Goal: Task Accomplishment & Management: Manage account settings

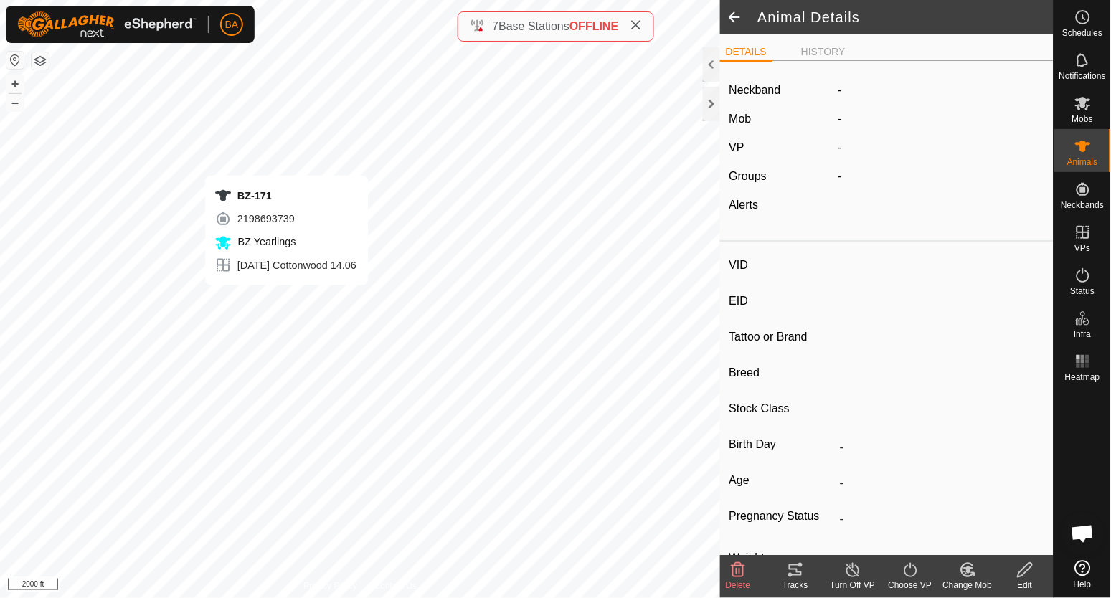
type input "BZ-171"
type input "-"
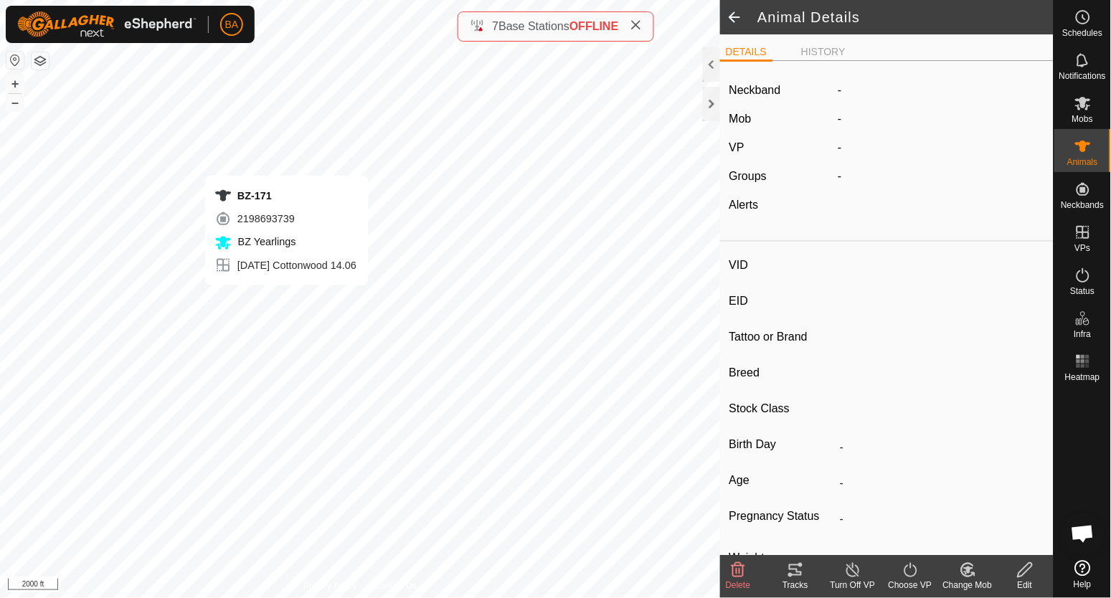
type input "-"
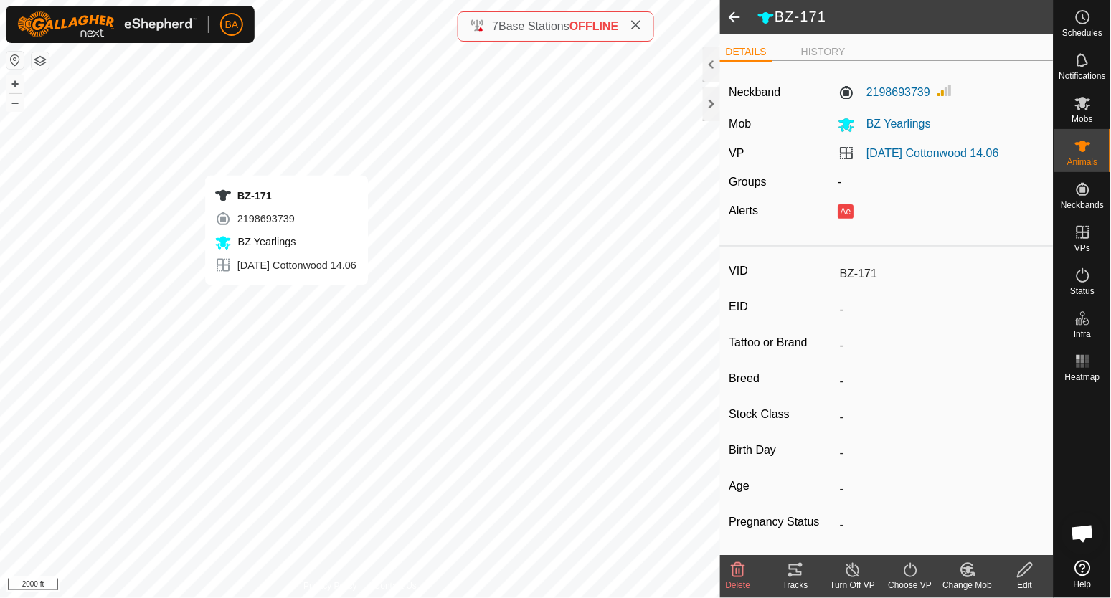
click at [797, 562] on icon at bounding box center [795, 569] width 17 height 17
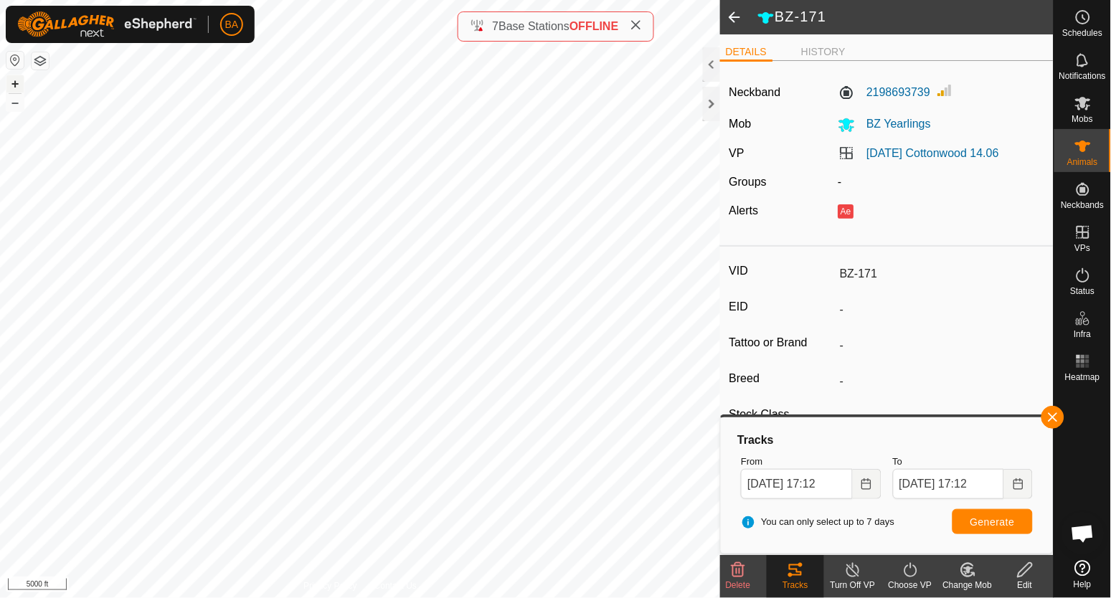
click at [6, 89] on button "+" at bounding box center [14, 83] width 17 height 17
